Goal: Navigation & Orientation: Find specific page/section

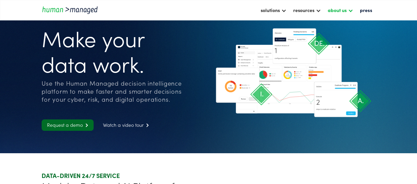
click at [352, 9] on div at bounding box center [349, 9] width 5 height 5
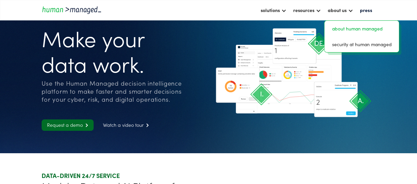
click at [347, 24] on link "about human managed" at bounding box center [361, 28] width 69 height 10
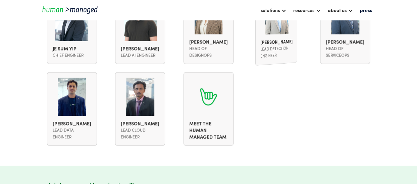
scroll to position [630, 0]
